Goal: Transaction & Acquisition: Purchase product/service

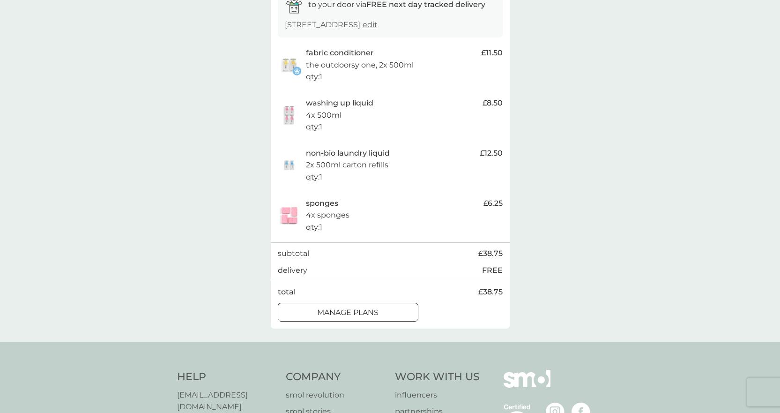
scroll to position [187, 0]
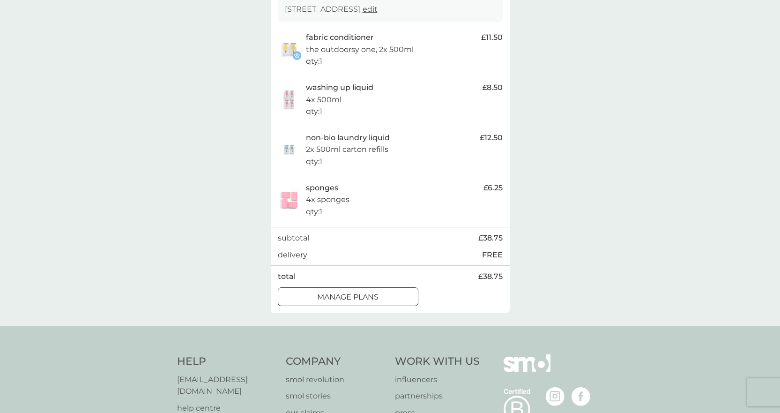
click at [351, 302] on div at bounding box center [348, 297] width 34 height 10
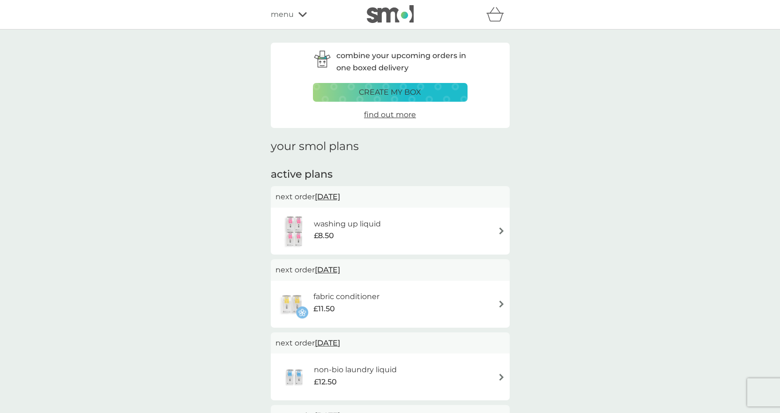
click at [401, 92] on p "create my box" at bounding box center [390, 92] width 62 height 12
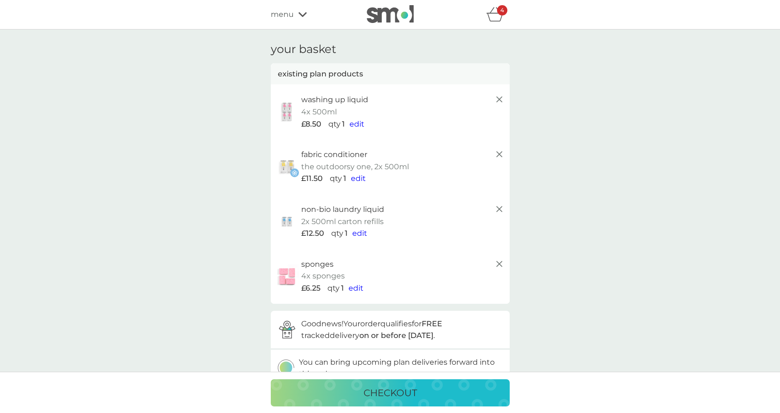
click at [493, 14] on icon "basket" at bounding box center [495, 17] width 16 height 8
click at [497, 99] on icon at bounding box center [499, 99] width 11 height 11
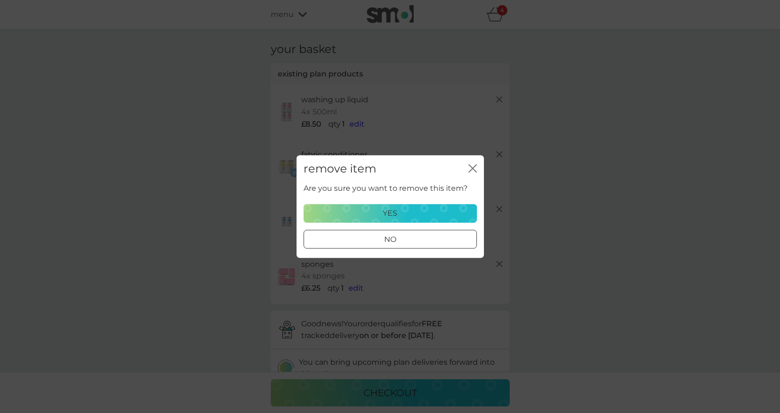
click at [436, 221] on button "yes" at bounding box center [390, 213] width 173 height 19
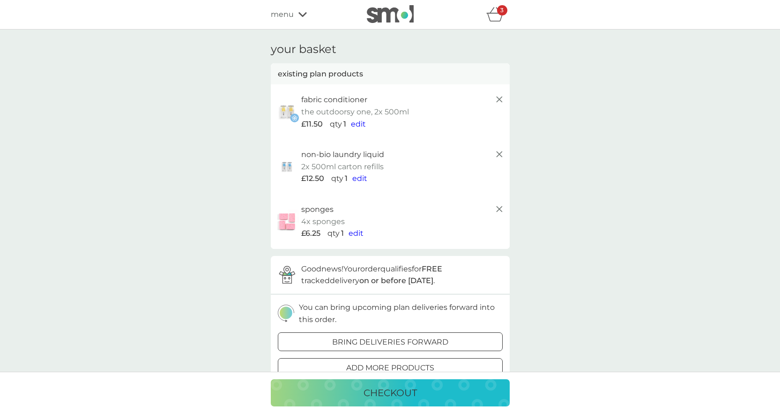
click at [498, 99] on icon at bounding box center [499, 99] width 11 height 11
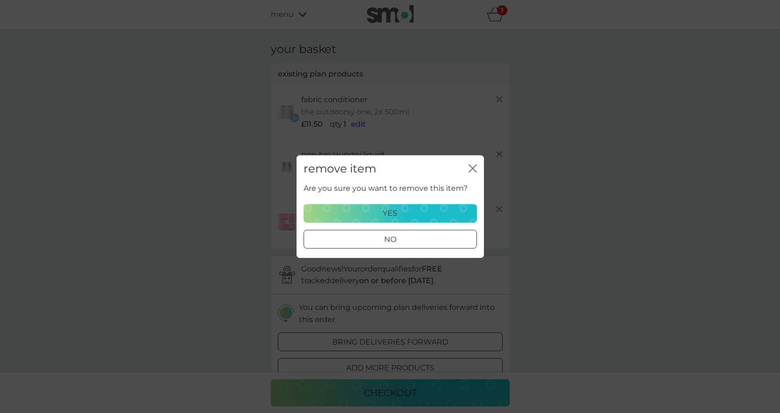
click at [448, 215] on div "yes" at bounding box center [390, 213] width 161 height 12
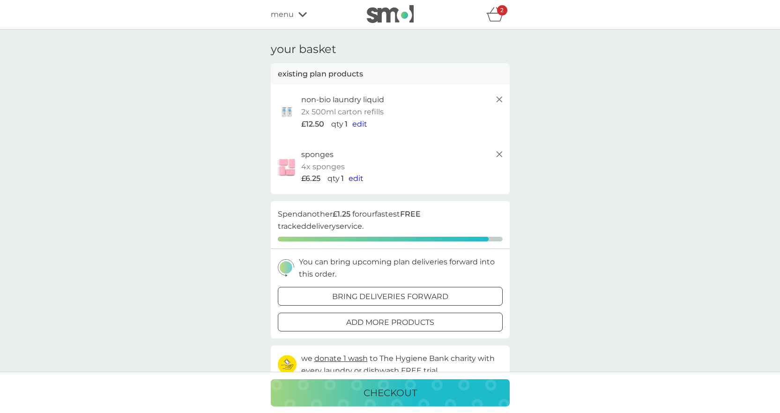
click at [500, 103] on icon at bounding box center [499, 99] width 11 height 11
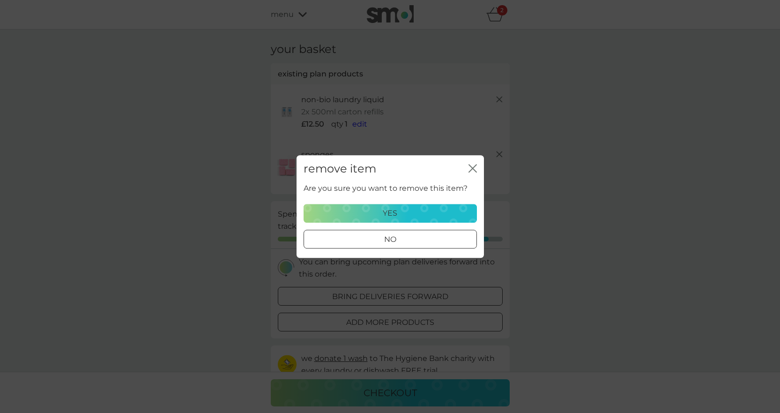
click at [461, 212] on div "yes" at bounding box center [390, 213] width 161 height 12
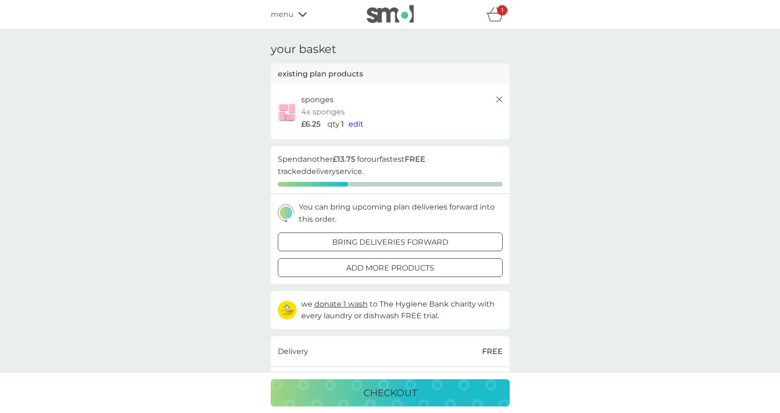
click at [501, 99] on icon at bounding box center [499, 99] width 11 height 11
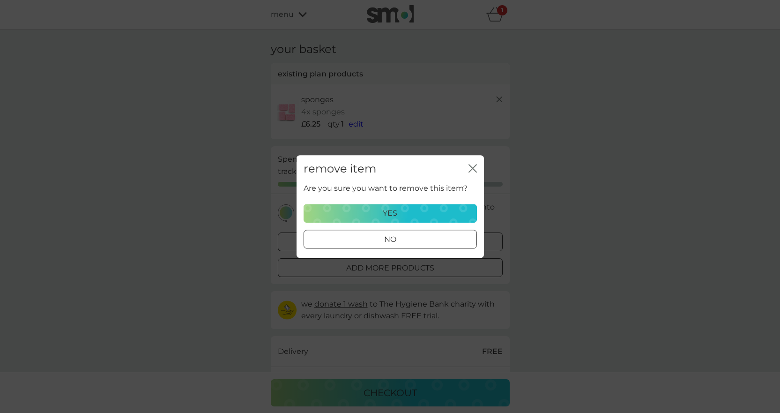
click at [413, 206] on button "yes" at bounding box center [390, 213] width 173 height 19
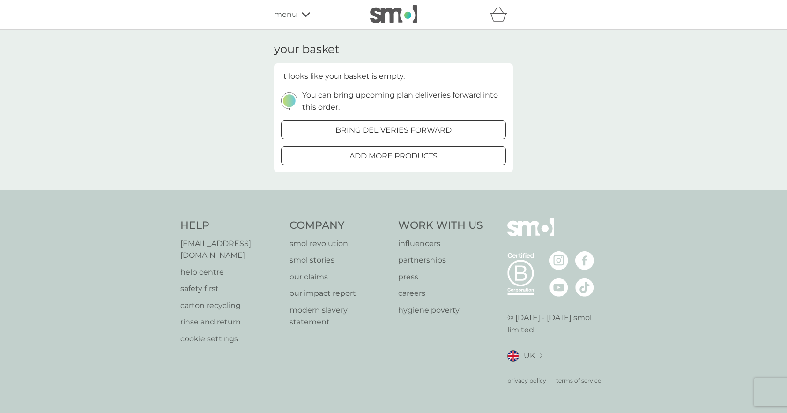
click at [287, 17] on span "menu" at bounding box center [285, 14] width 23 height 12
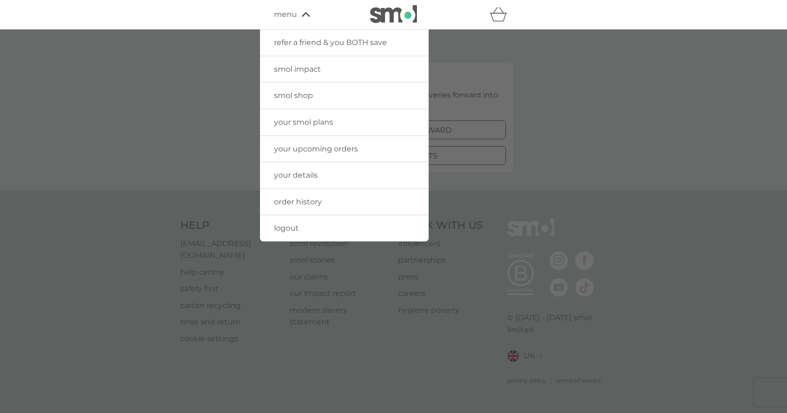
click at [310, 123] on span "your smol plans" at bounding box center [303, 122] width 59 height 9
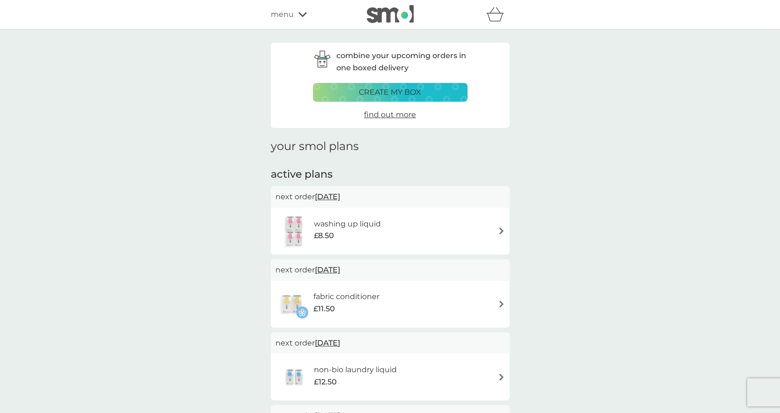
click at [301, 15] on icon at bounding box center [303, 14] width 8 height 5
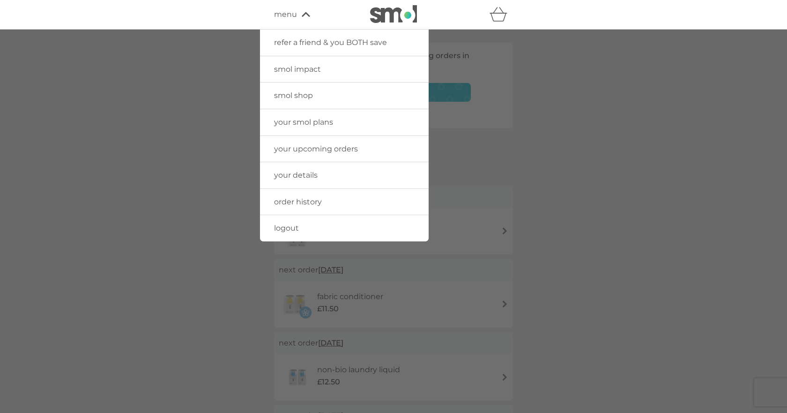
click at [306, 96] on span "smol shop" at bounding box center [293, 95] width 39 height 9
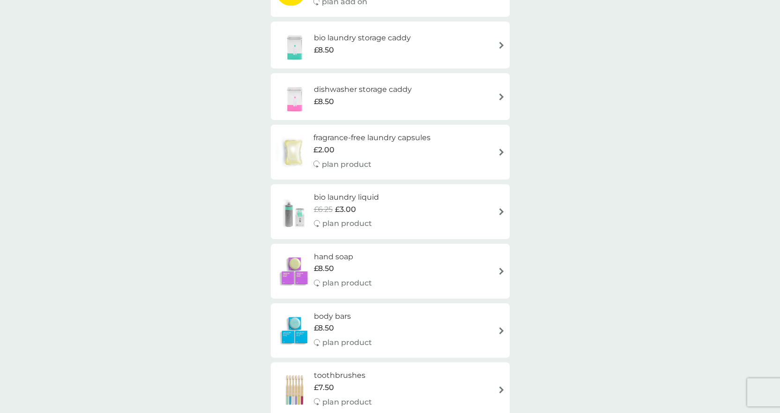
scroll to position [328, 0]
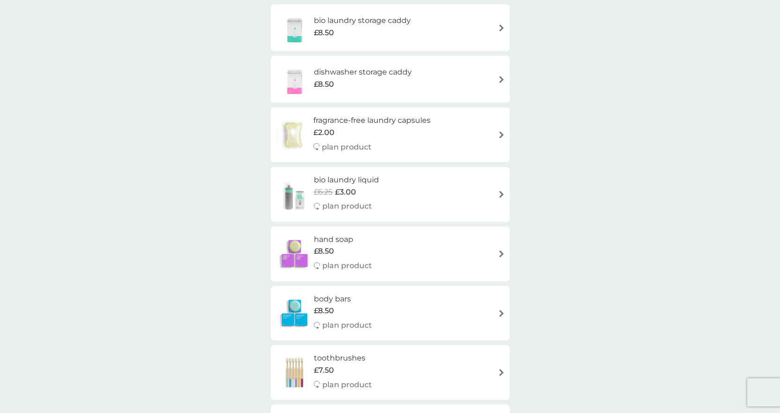
click at [498, 195] on img at bounding box center [501, 194] width 7 height 7
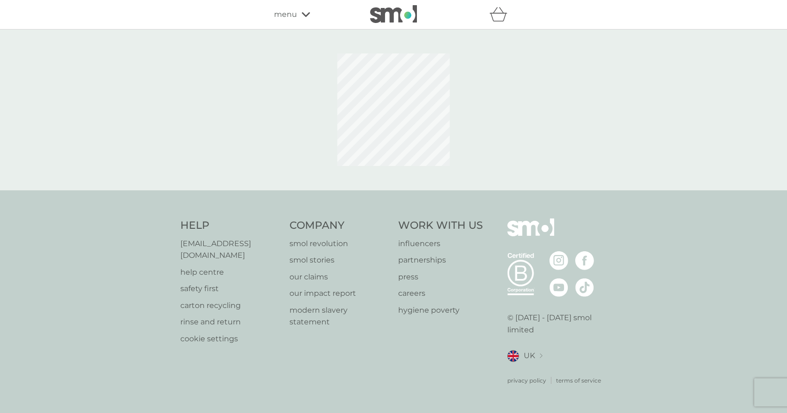
select select "91"
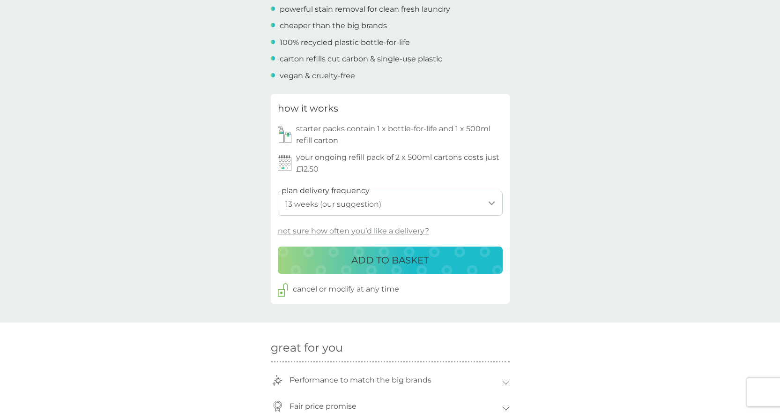
scroll to position [375, 0]
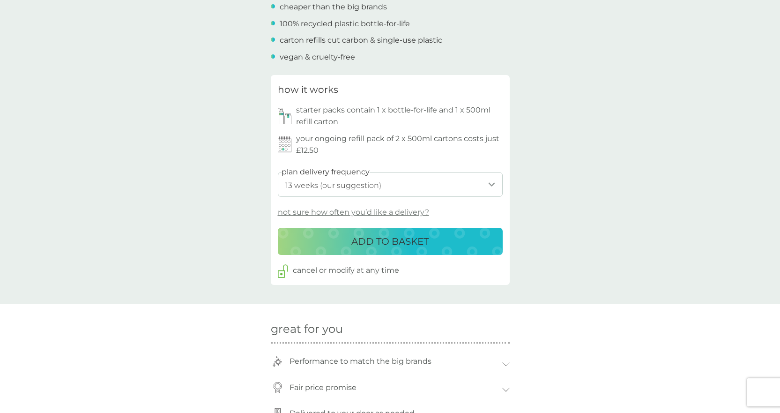
click at [396, 243] on p "ADD TO BASKET" at bounding box center [389, 241] width 77 height 15
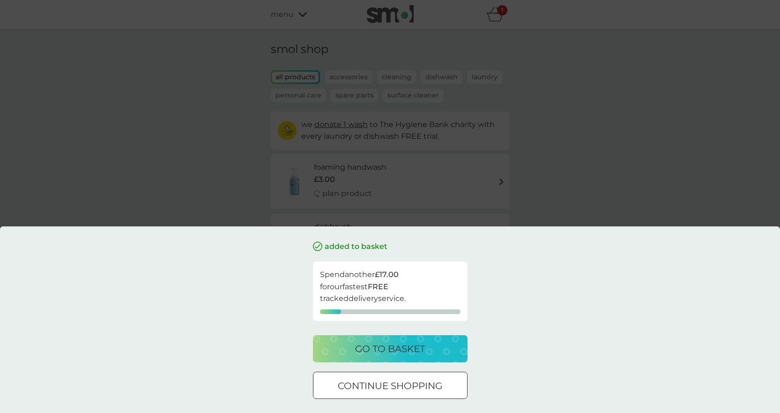
click at [418, 384] on p "continue shopping" at bounding box center [390, 385] width 105 height 15
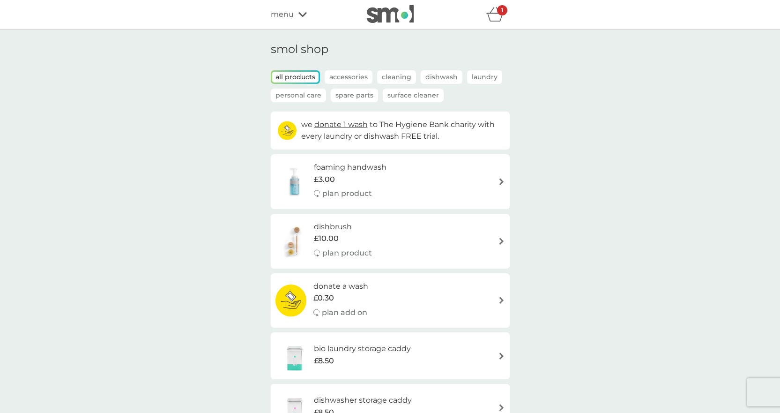
click at [284, 17] on span "menu" at bounding box center [282, 14] width 23 height 12
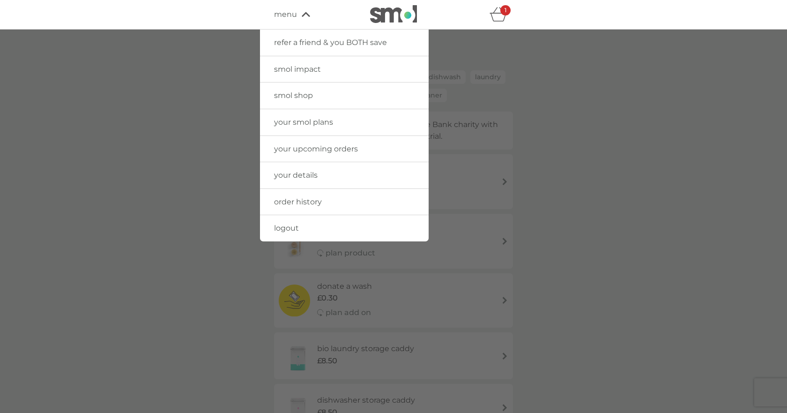
click at [307, 153] on span "your upcoming orders" at bounding box center [316, 148] width 84 height 9
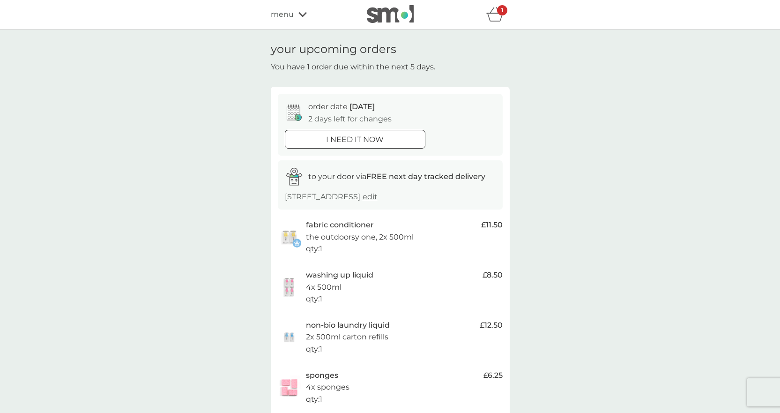
click at [293, 14] on span "menu" at bounding box center [282, 14] width 23 height 12
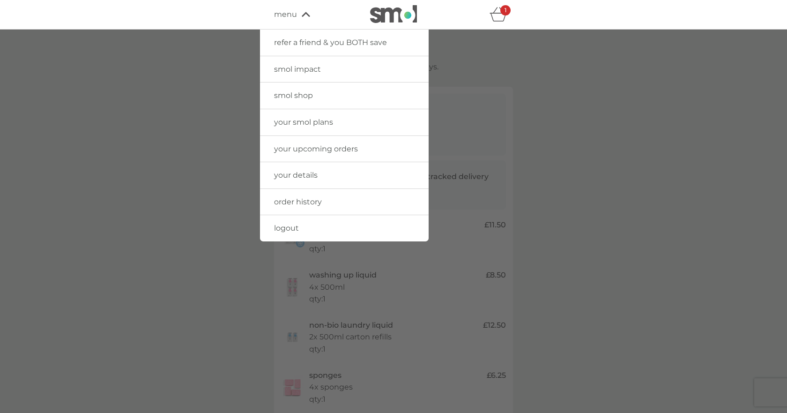
click at [306, 123] on span "your smol plans" at bounding box center [303, 122] width 59 height 9
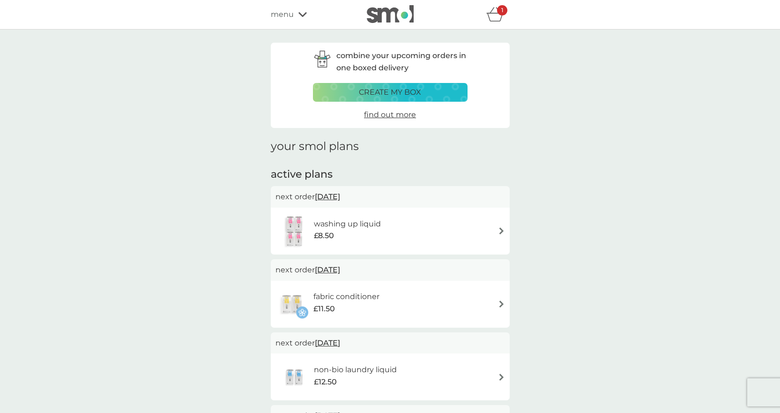
click at [411, 93] on p "create my box" at bounding box center [390, 92] width 62 height 12
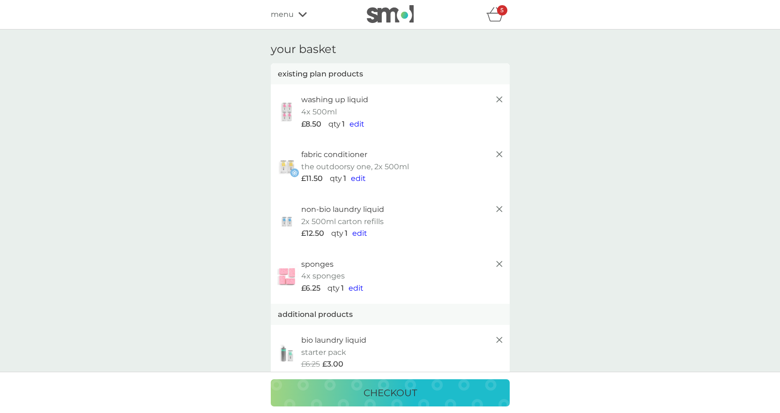
click at [399, 393] on p "checkout" at bounding box center [390, 392] width 53 height 15
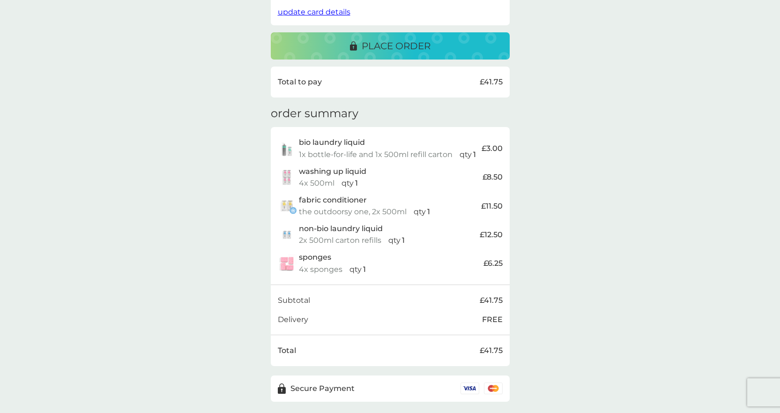
scroll to position [234, 0]
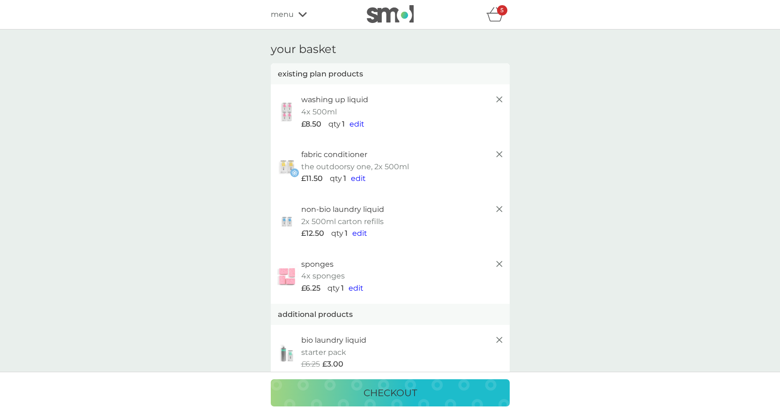
click at [294, 7] on div "refer a friend & you BOTH save smol impact smol shop your smol plans your upcom…" at bounding box center [390, 14] width 239 height 19
click at [301, 17] on icon at bounding box center [303, 15] width 8 height 6
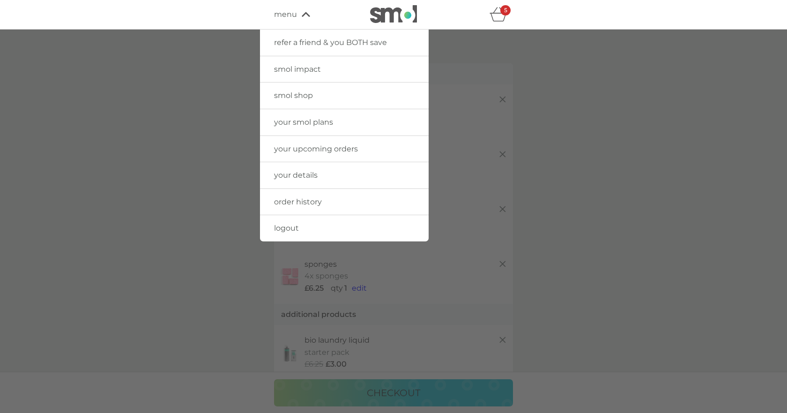
click at [316, 123] on span "your smol plans" at bounding box center [303, 122] width 59 height 9
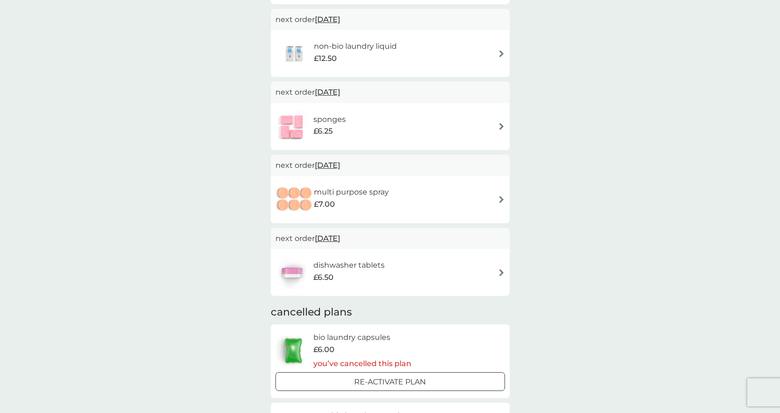
scroll to position [234, 0]
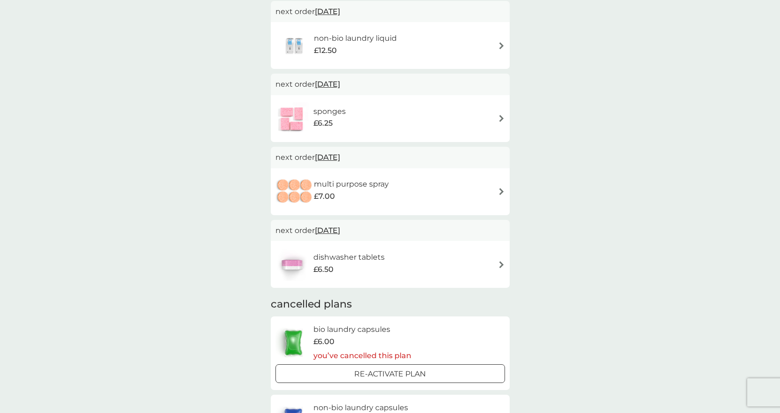
click at [340, 231] on span "[DATE]" at bounding box center [327, 230] width 25 height 18
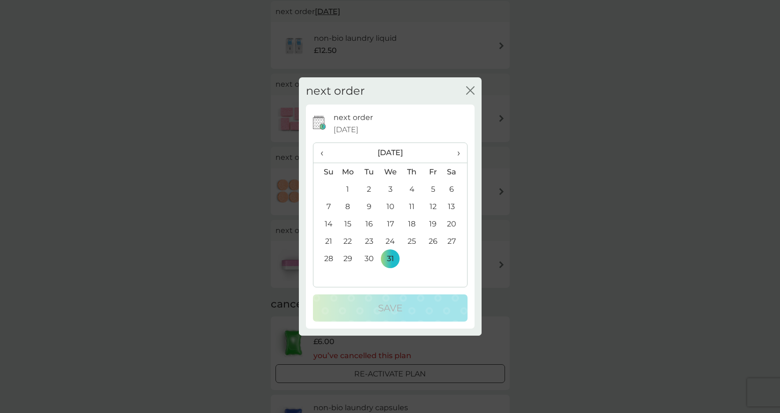
click at [323, 153] on span "‹" at bounding box center [326, 153] width 10 height 20
click at [413, 207] on td "11" at bounding box center [411, 206] width 21 height 17
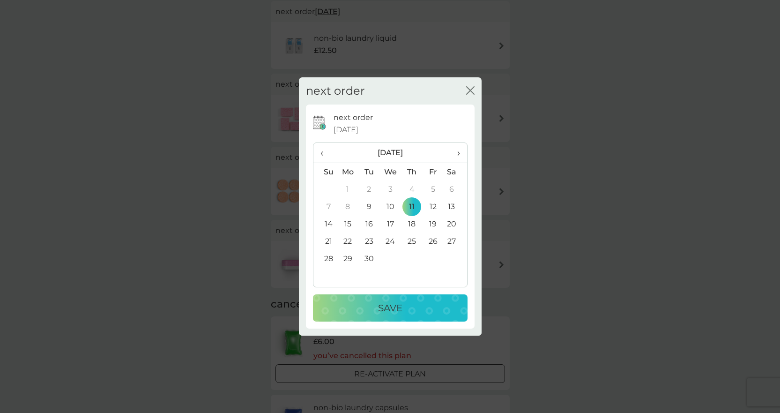
click at [396, 307] on p "Save" at bounding box center [390, 307] width 24 height 15
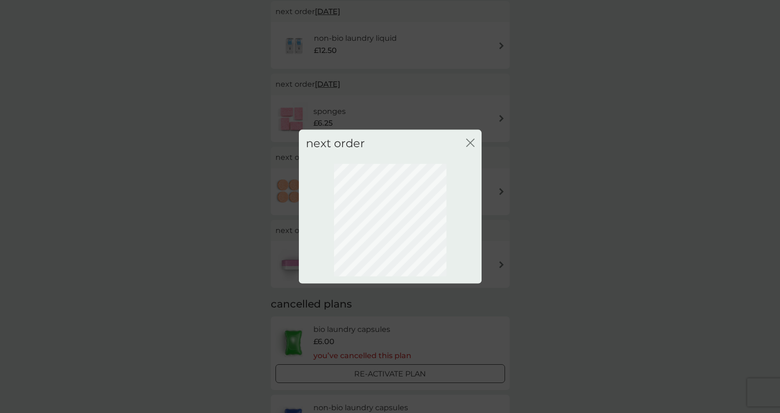
scroll to position [0, 0]
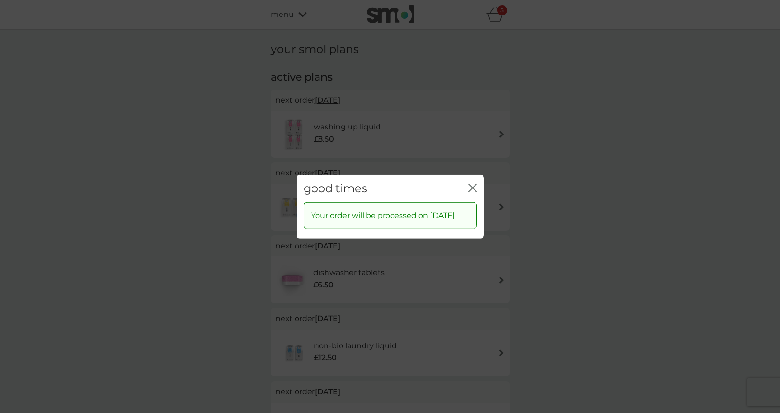
click at [471, 183] on icon "close" at bounding box center [473, 187] width 8 height 8
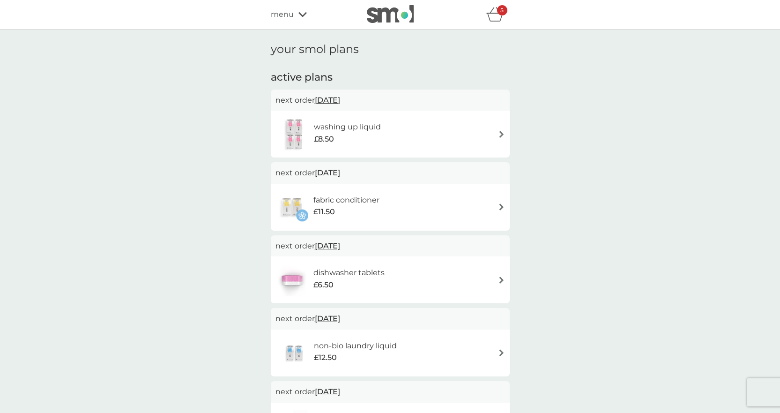
click at [493, 17] on icon "basket" at bounding box center [495, 14] width 18 height 15
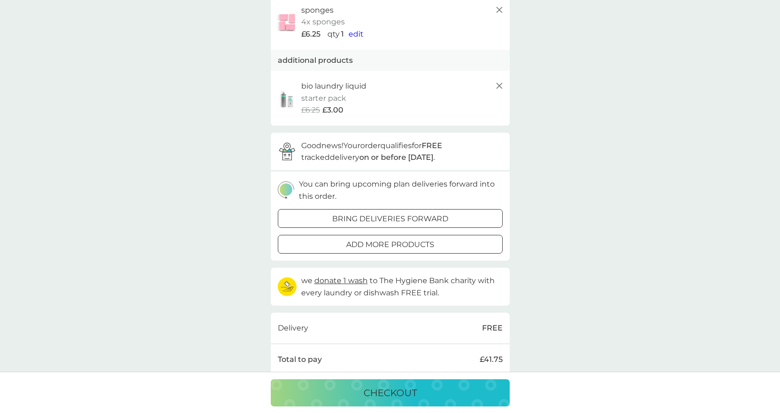
scroll to position [281, 0]
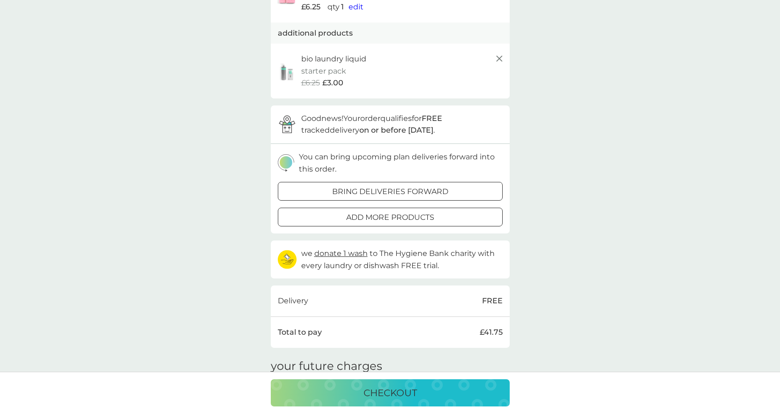
click at [418, 191] on p "bring deliveries forward" at bounding box center [390, 192] width 116 height 12
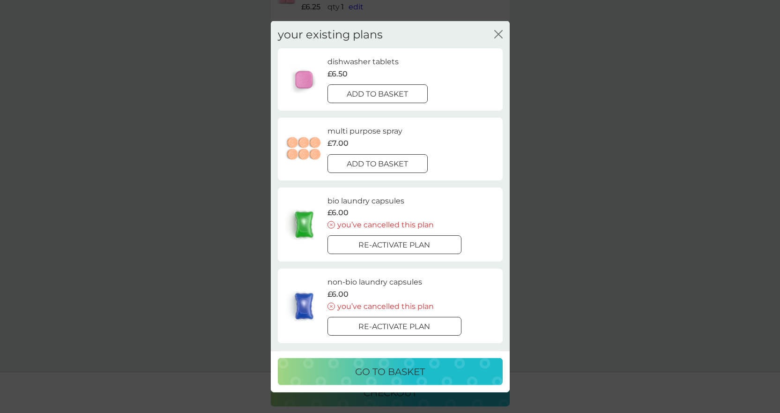
click at [377, 97] on div at bounding box center [378, 94] width 34 height 10
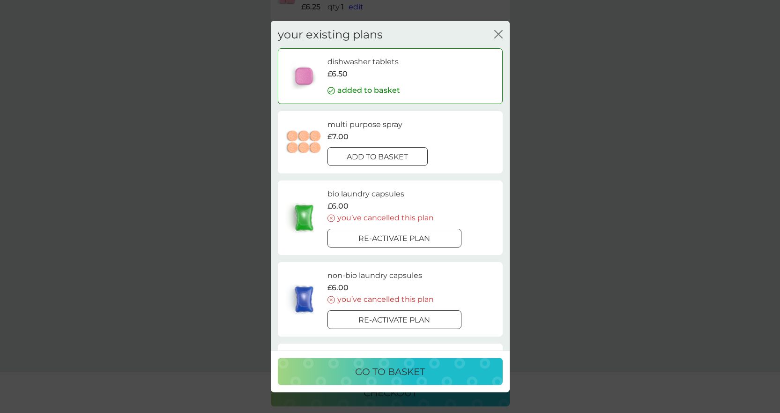
click at [398, 374] on p "go to basket" at bounding box center [390, 371] width 70 height 15
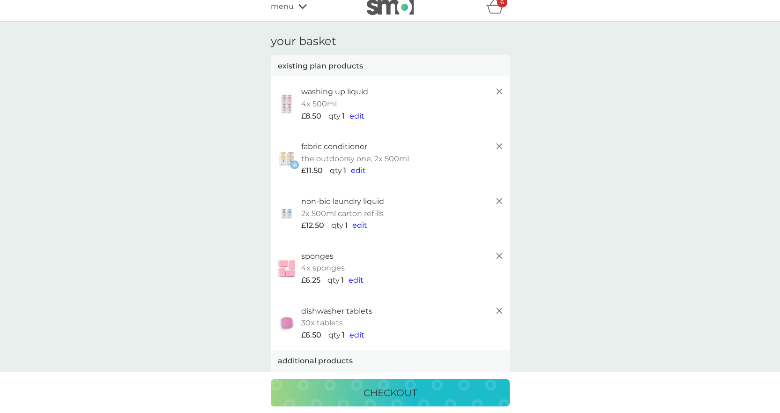
scroll to position [0, 0]
